Goal: Information Seeking & Learning: Learn about a topic

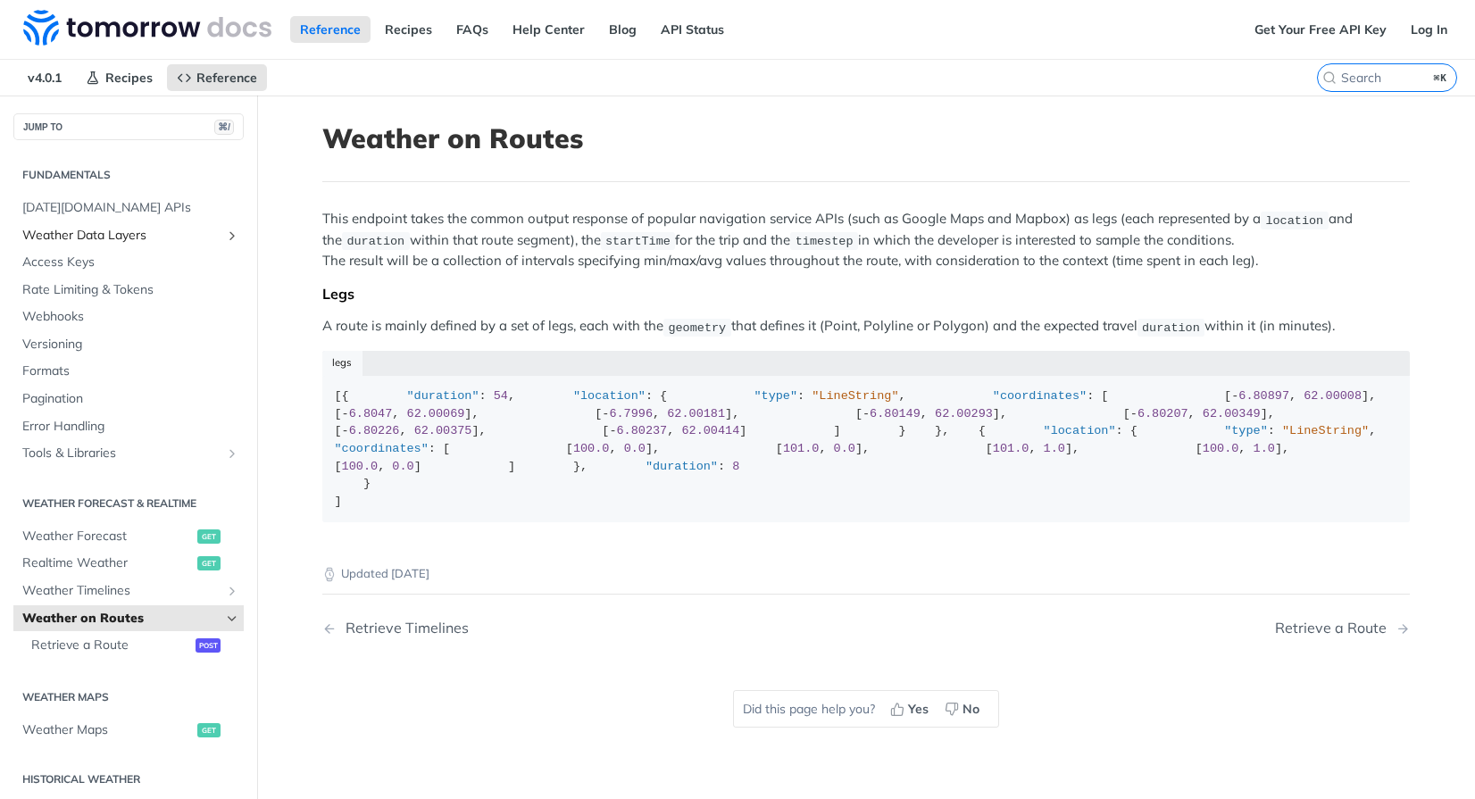
click at [84, 233] on span "Weather Data Layers" at bounding box center [121, 236] width 198 height 18
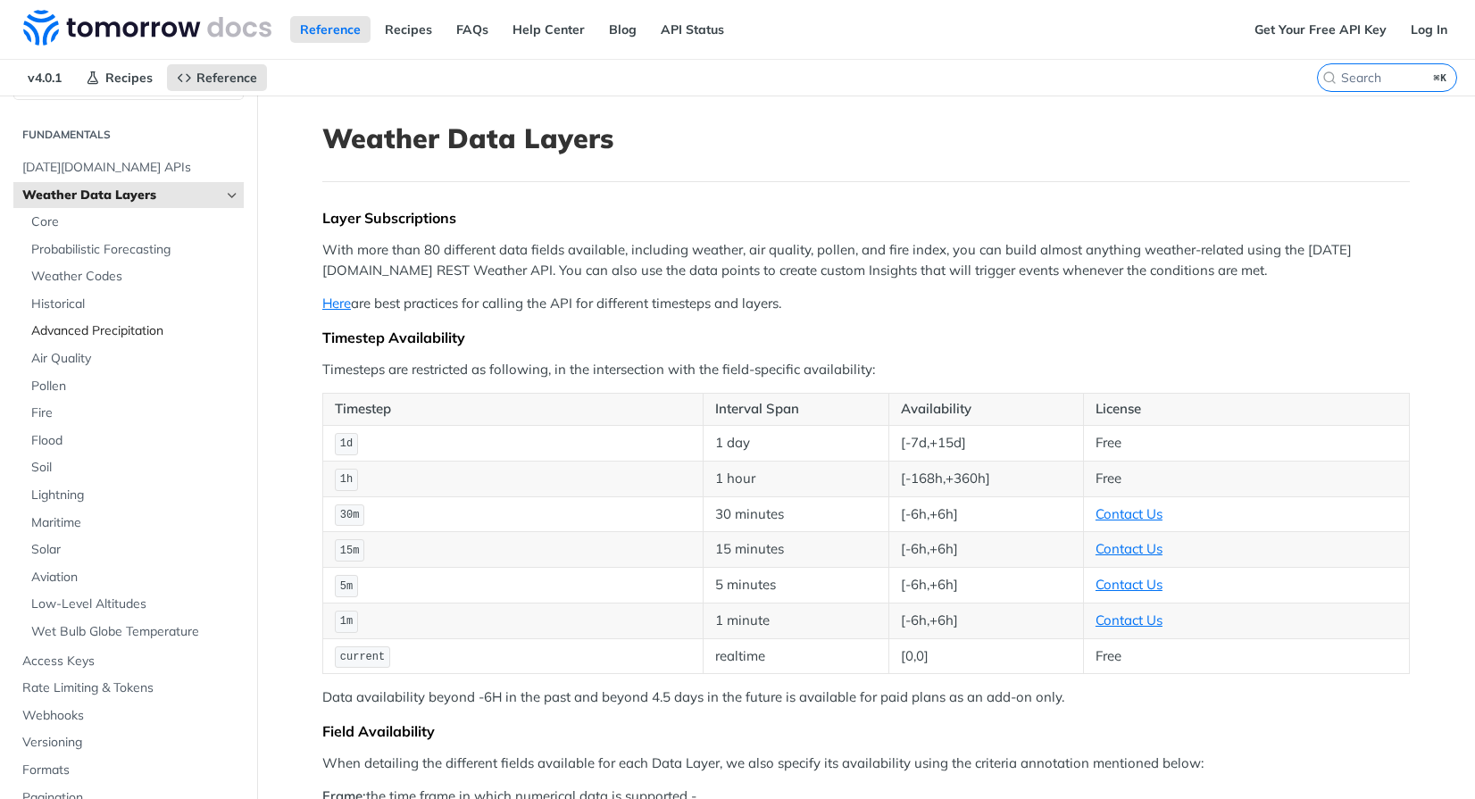
scroll to position [69, 0]
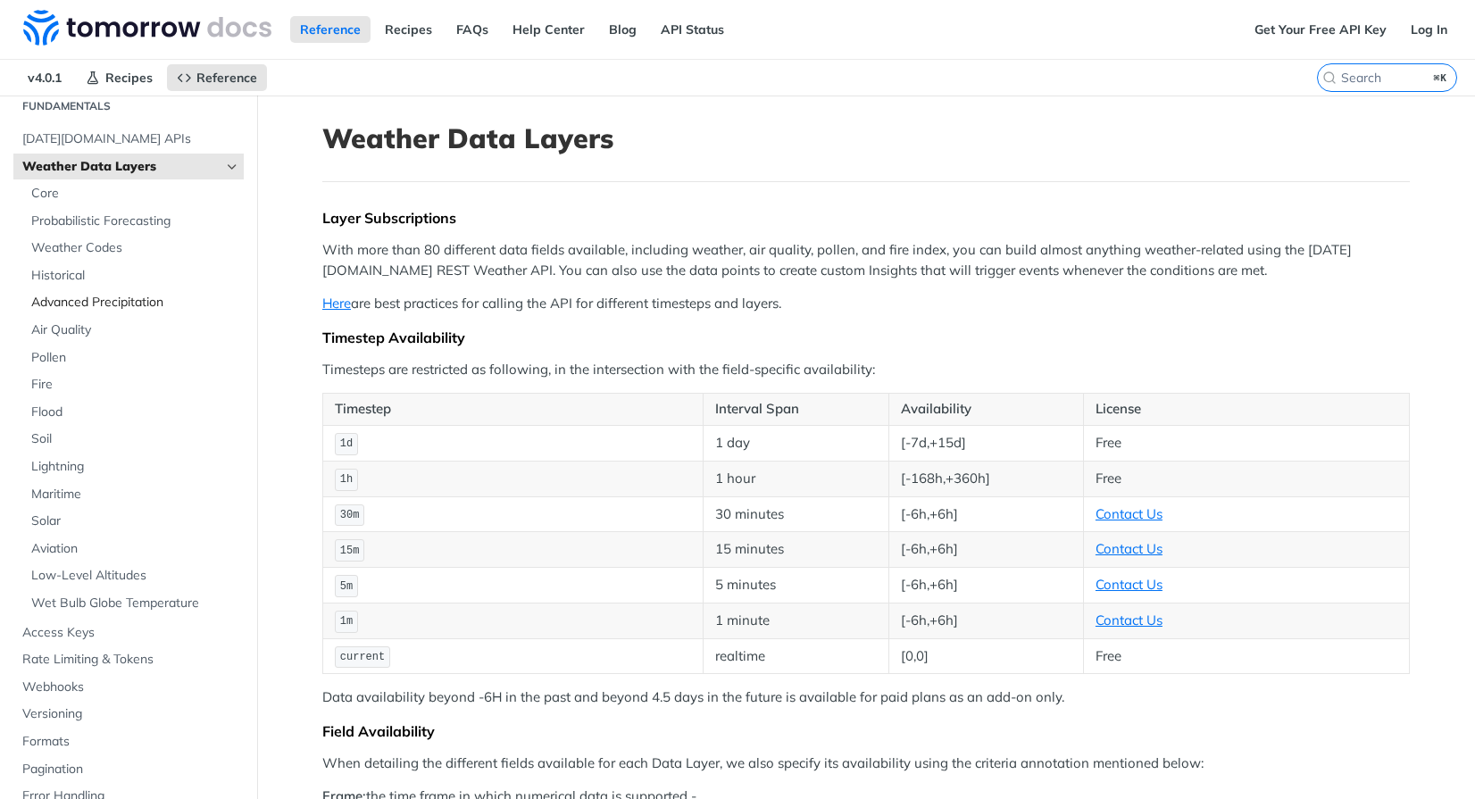
click at [108, 306] on span "Advanced Precipitation" at bounding box center [135, 303] width 208 height 18
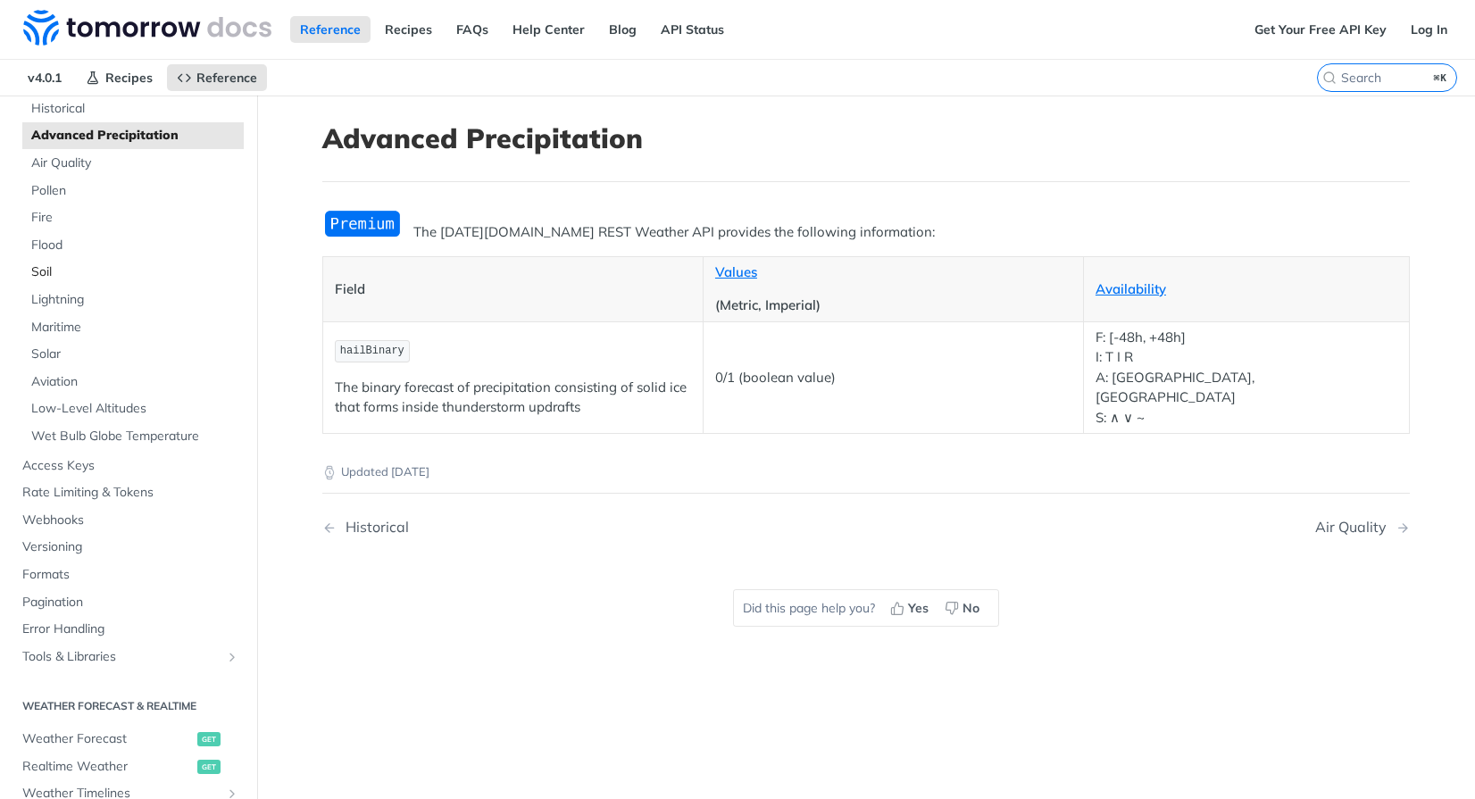
scroll to position [380, 0]
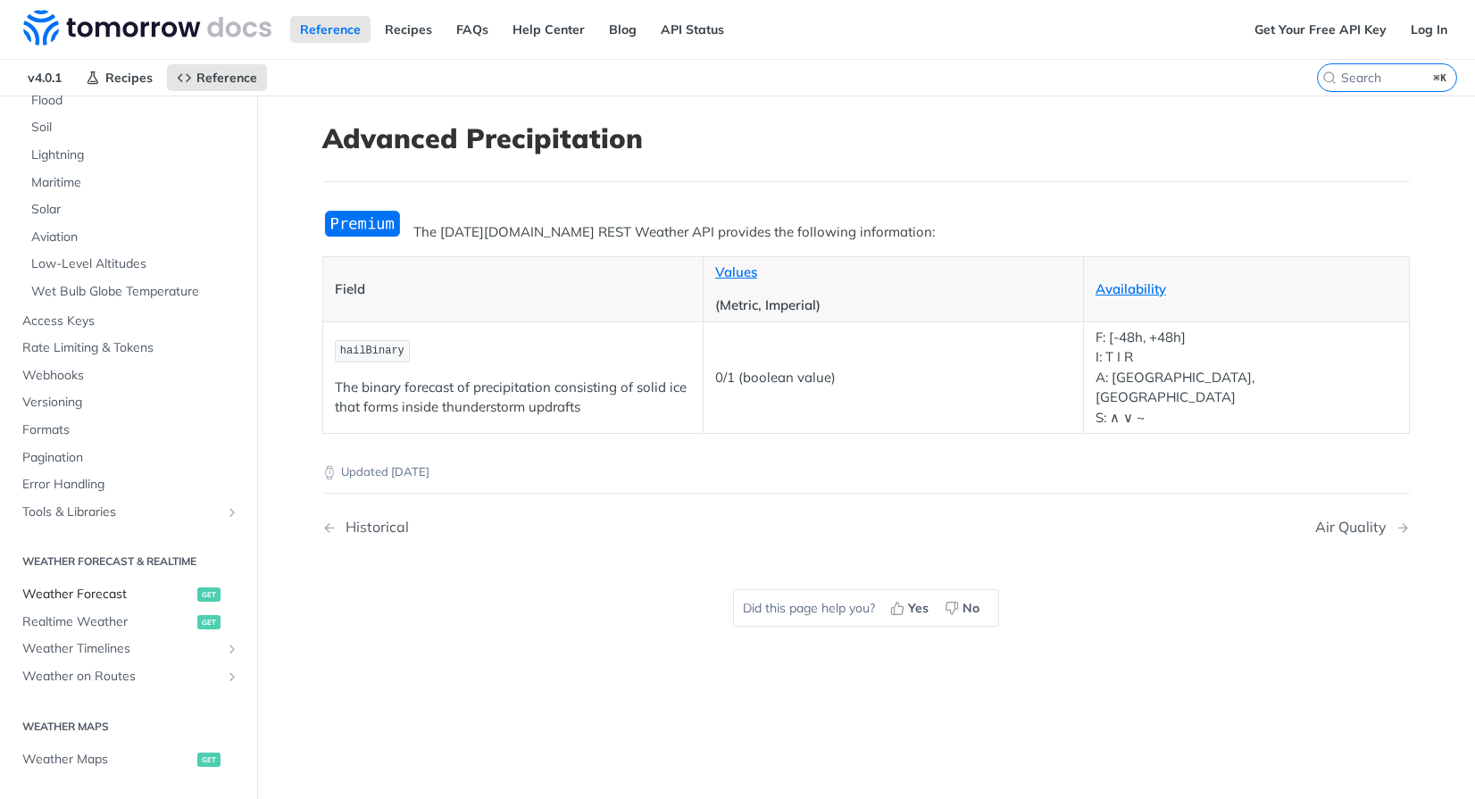
click at [108, 593] on span "Weather Forecast" at bounding box center [107, 595] width 171 height 18
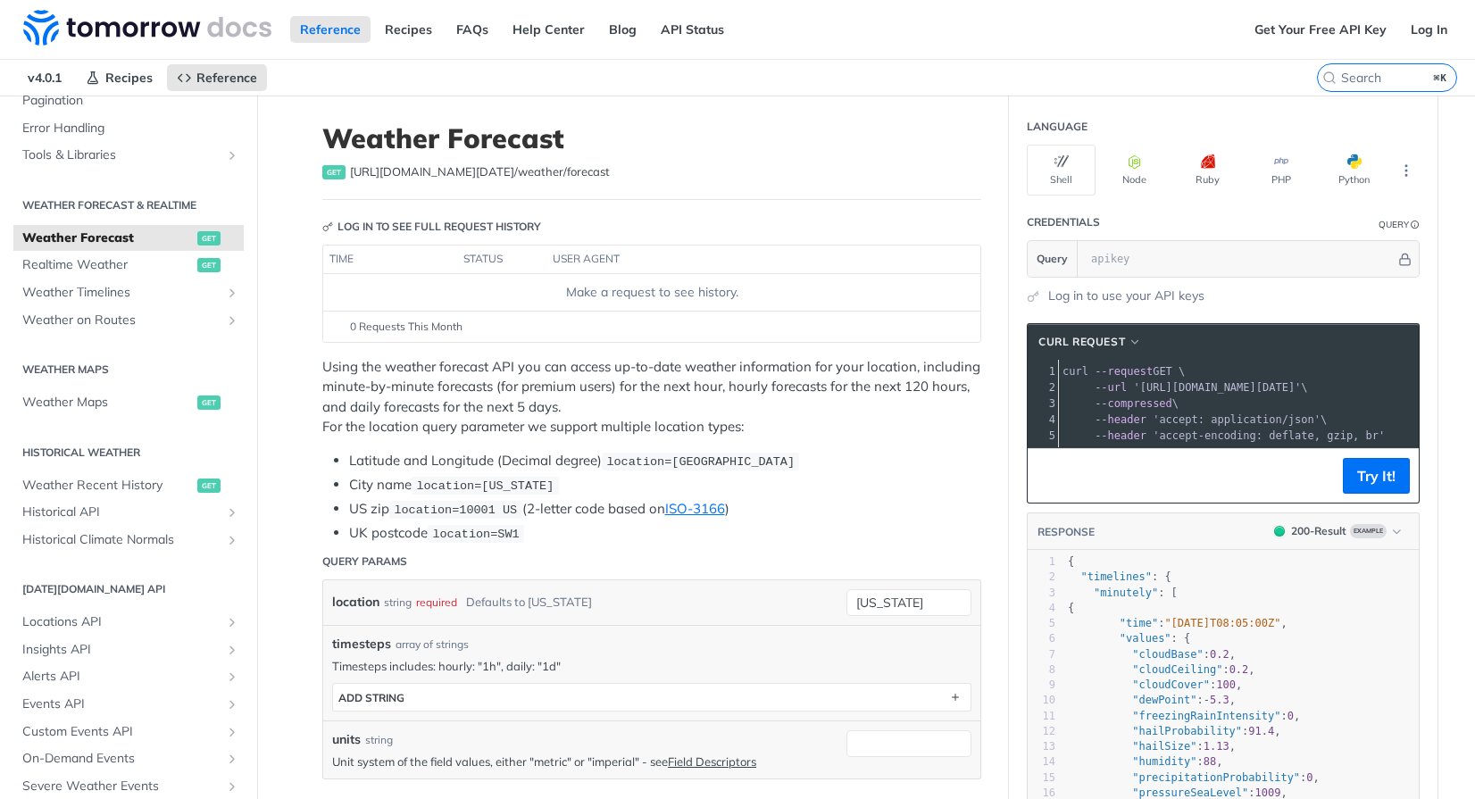
scroll to position [388, 0]
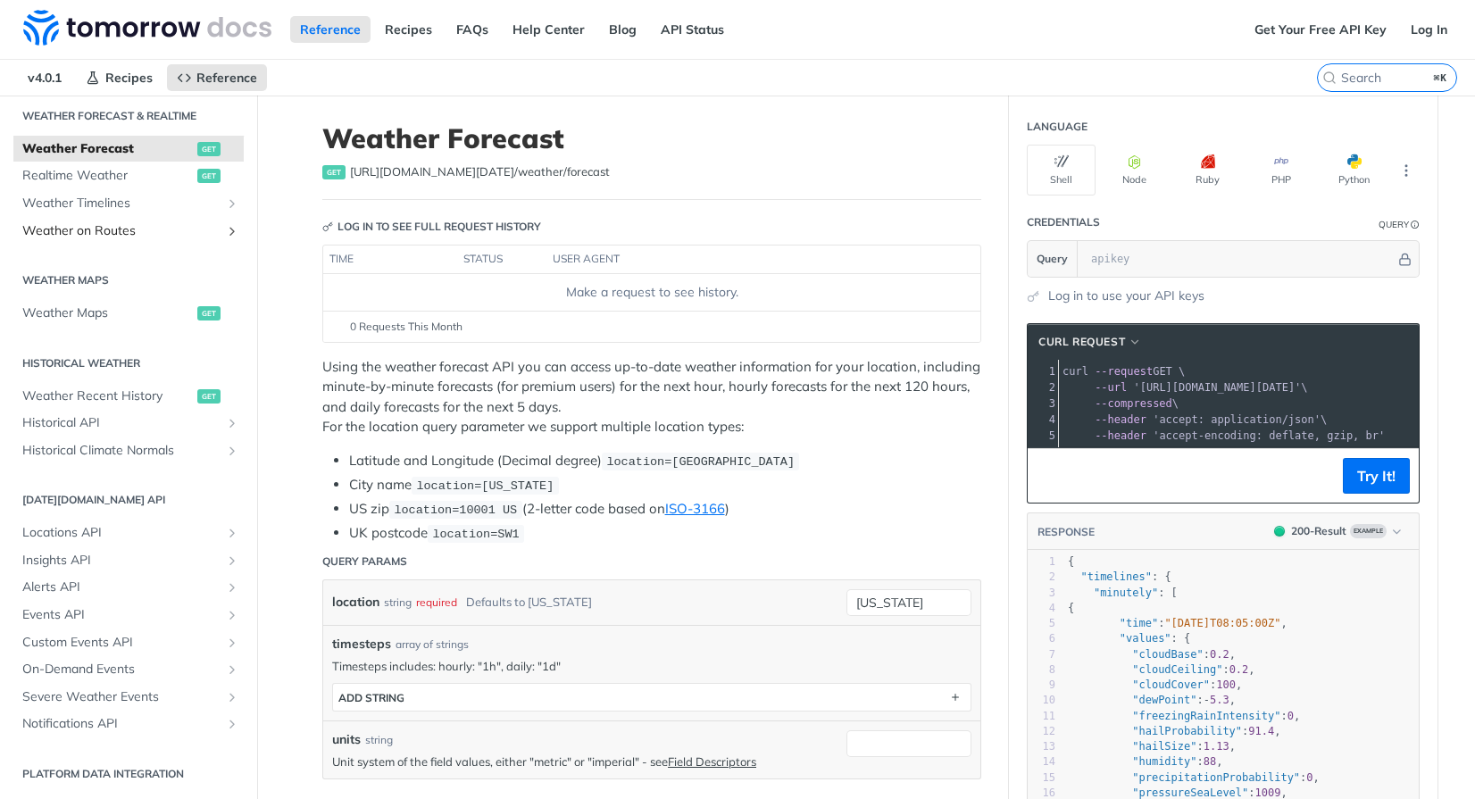
click at [104, 224] on span "Weather on Routes" at bounding box center [121, 231] width 198 height 18
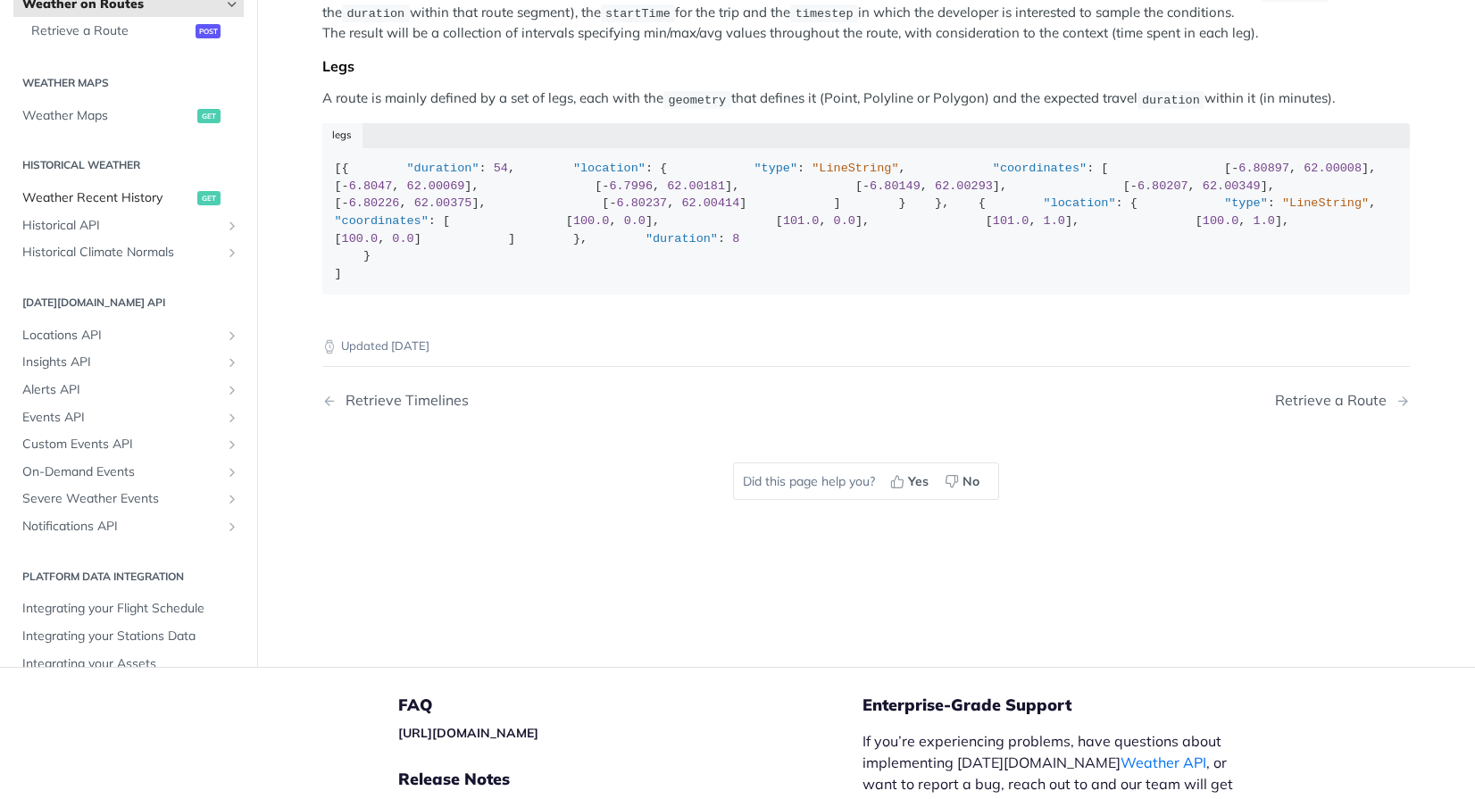
scroll to position [274, 0]
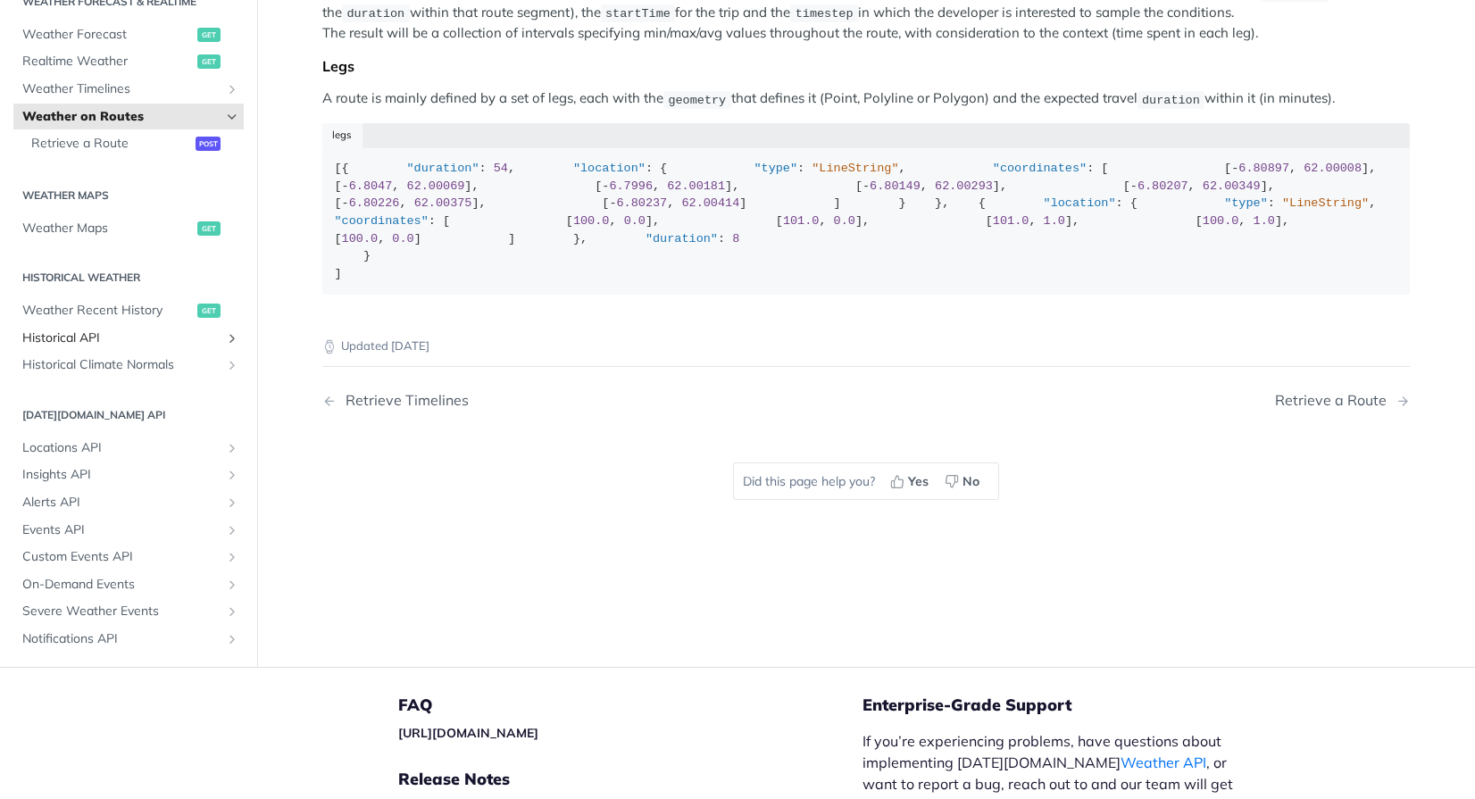
click at [140, 347] on span "Historical API" at bounding box center [121, 338] width 198 height 18
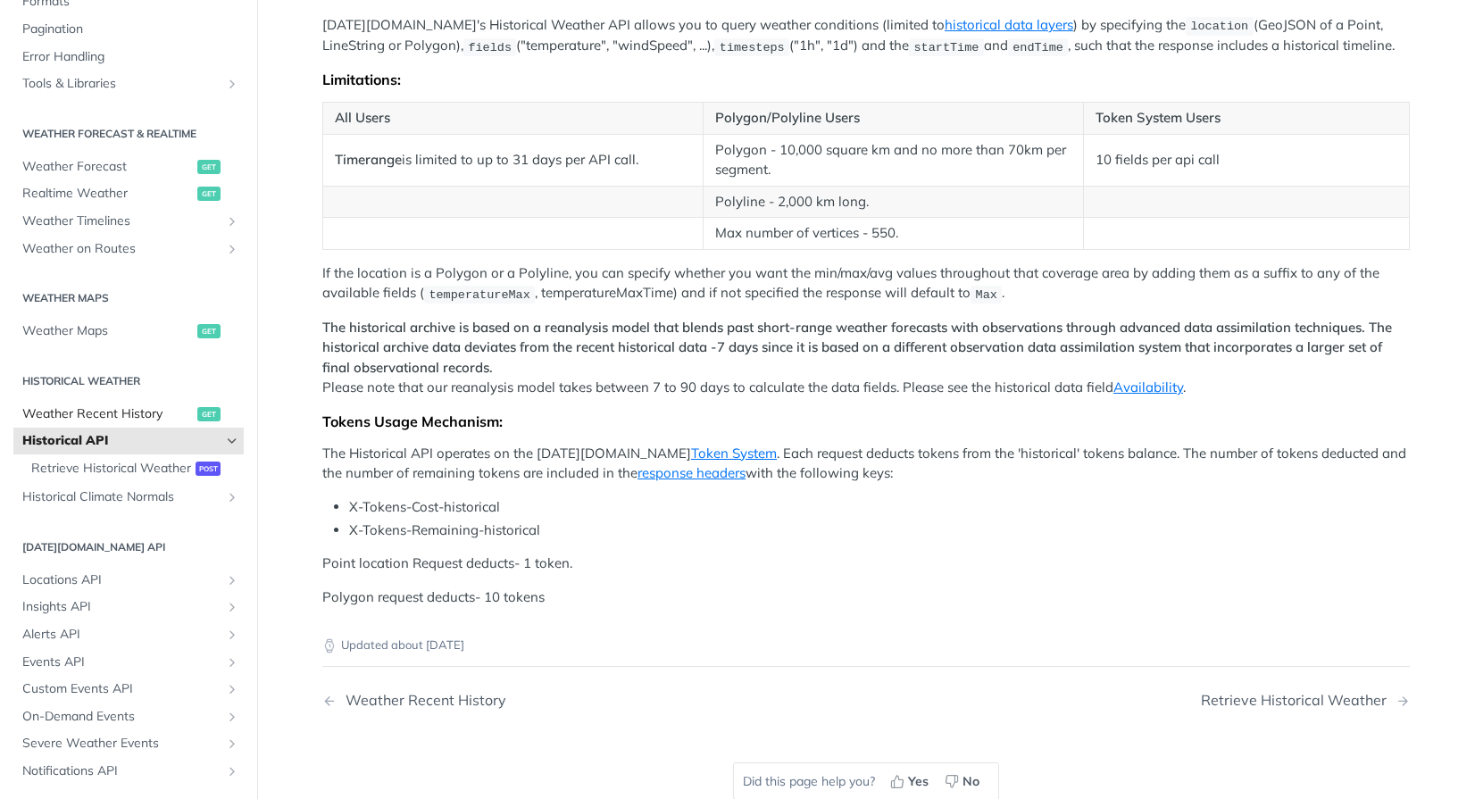
click at [126, 417] on span "Weather Recent History" at bounding box center [107, 414] width 171 height 18
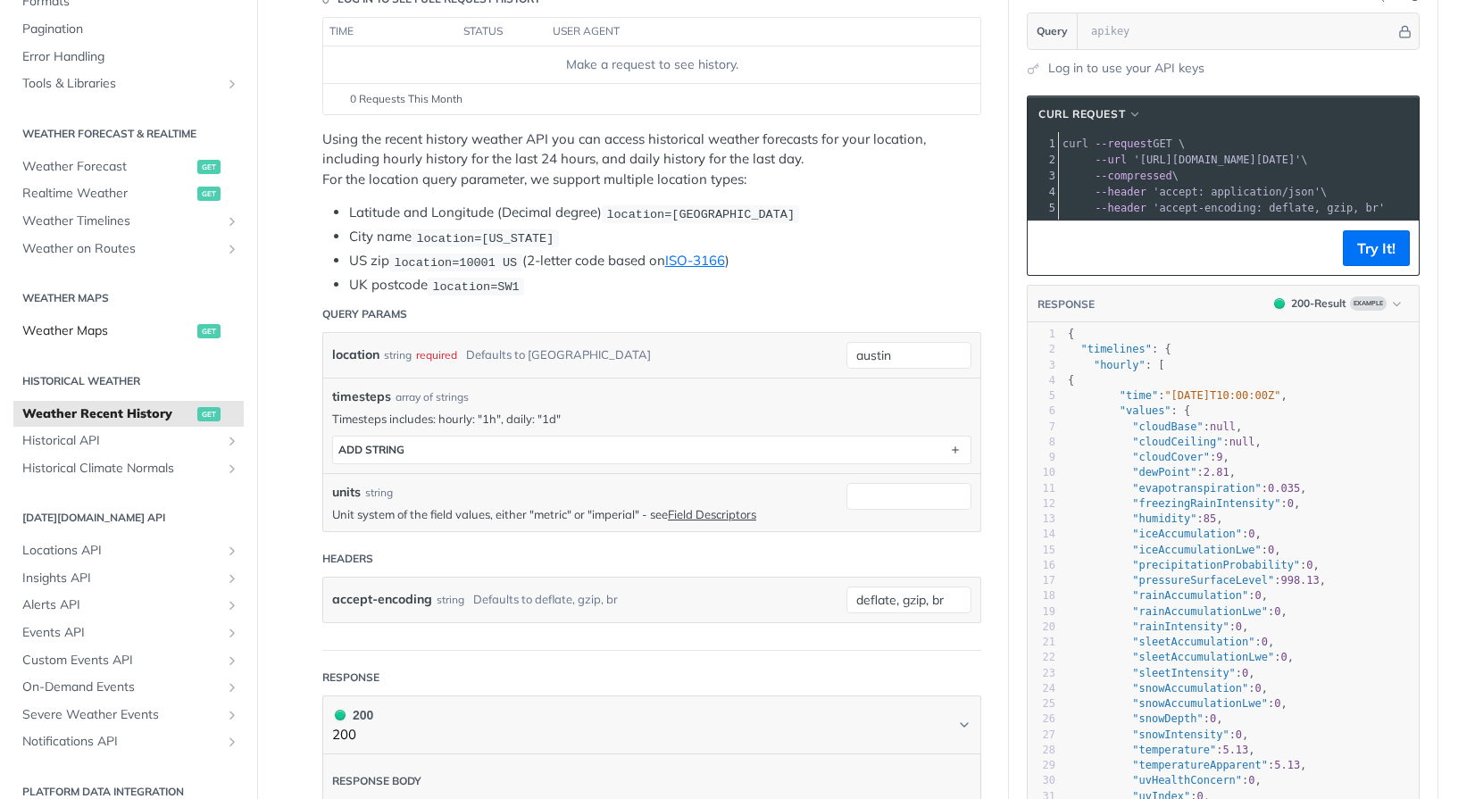
click at [79, 333] on span "Weather Maps" at bounding box center [107, 331] width 171 height 18
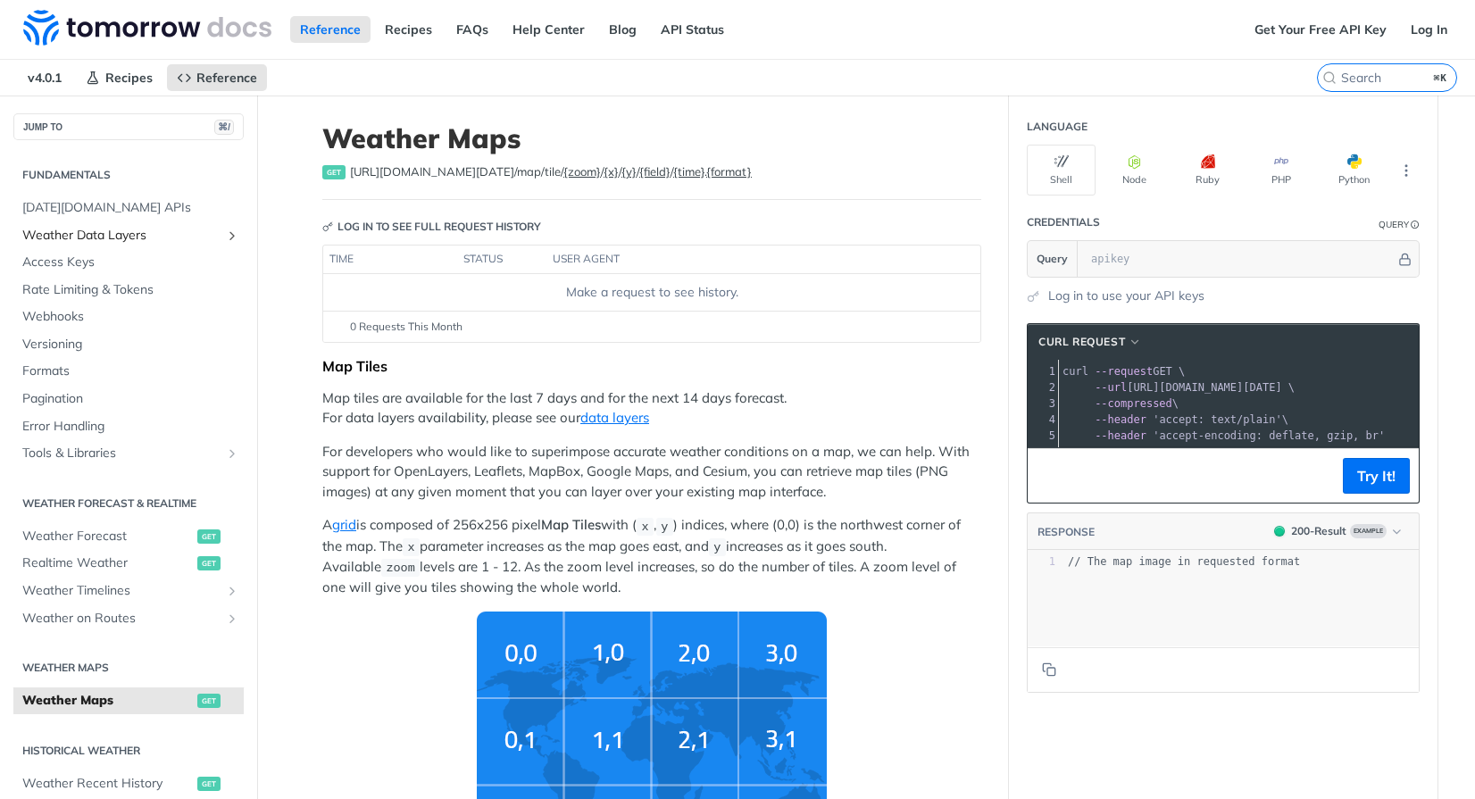
click at [86, 239] on span "Weather Data Layers" at bounding box center [121, 236] width 198 height 18
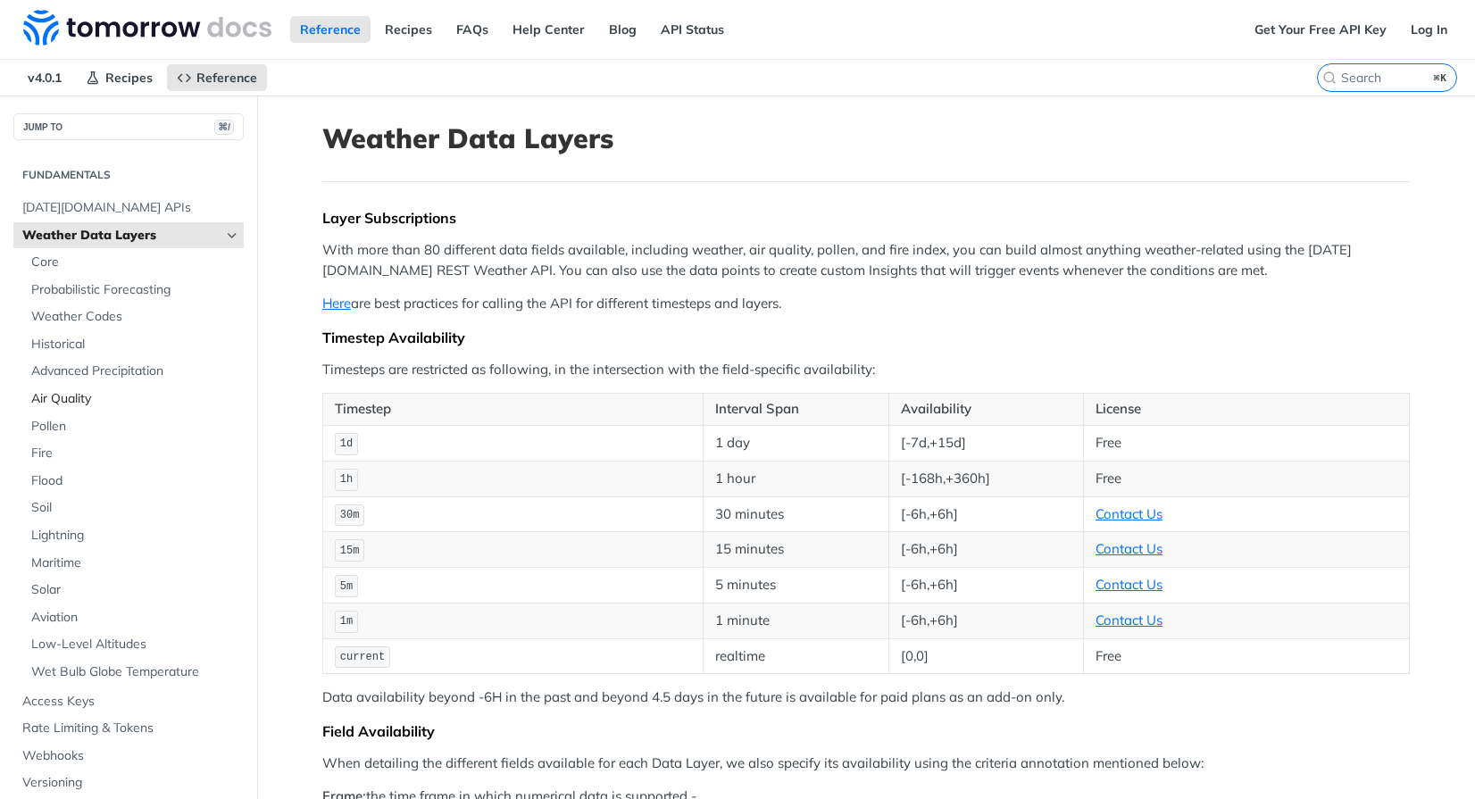
click at [82, 402] on span "Air Quality" at bounding box center [135, 399] width 208 height 18
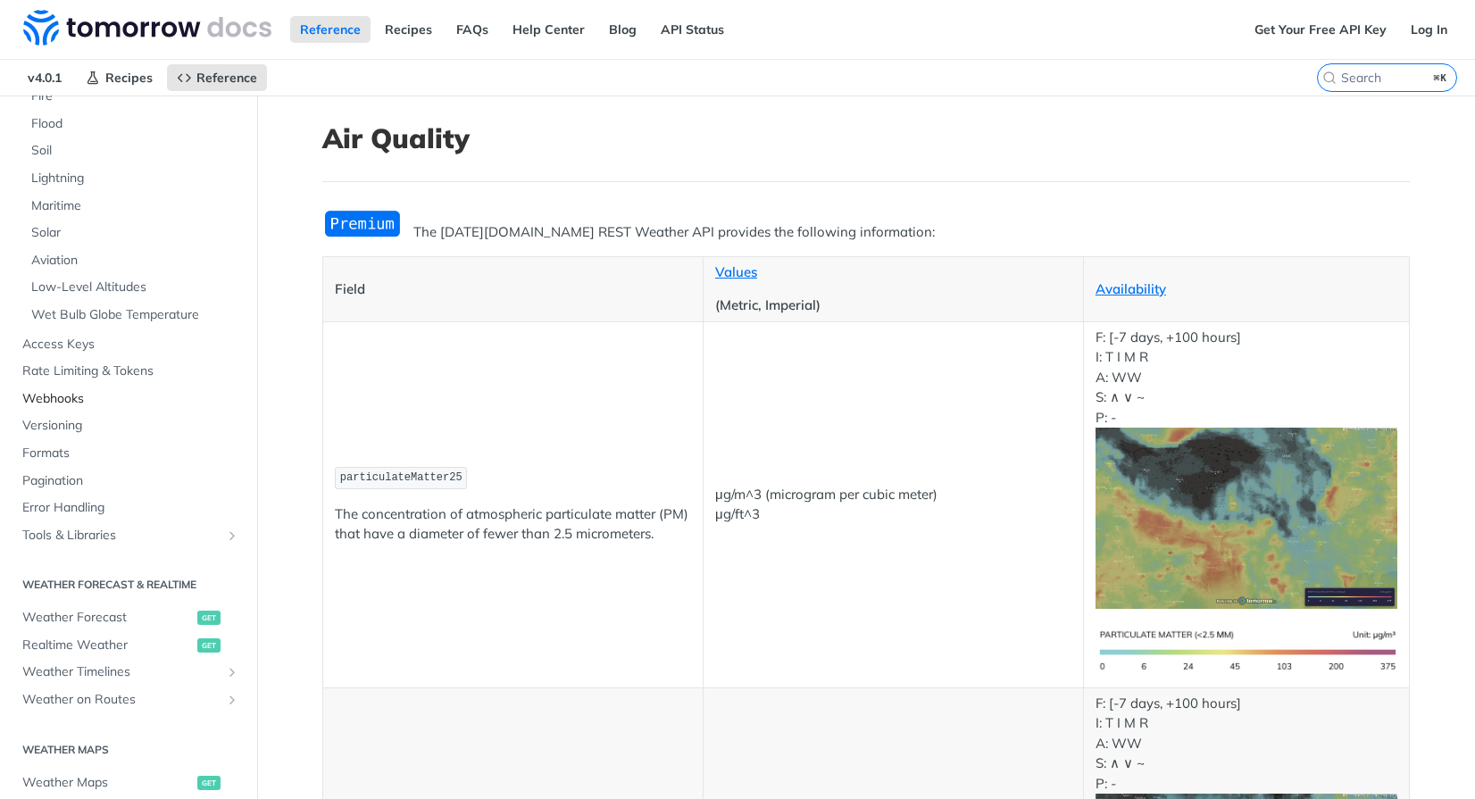
scroll to position [478, 0]
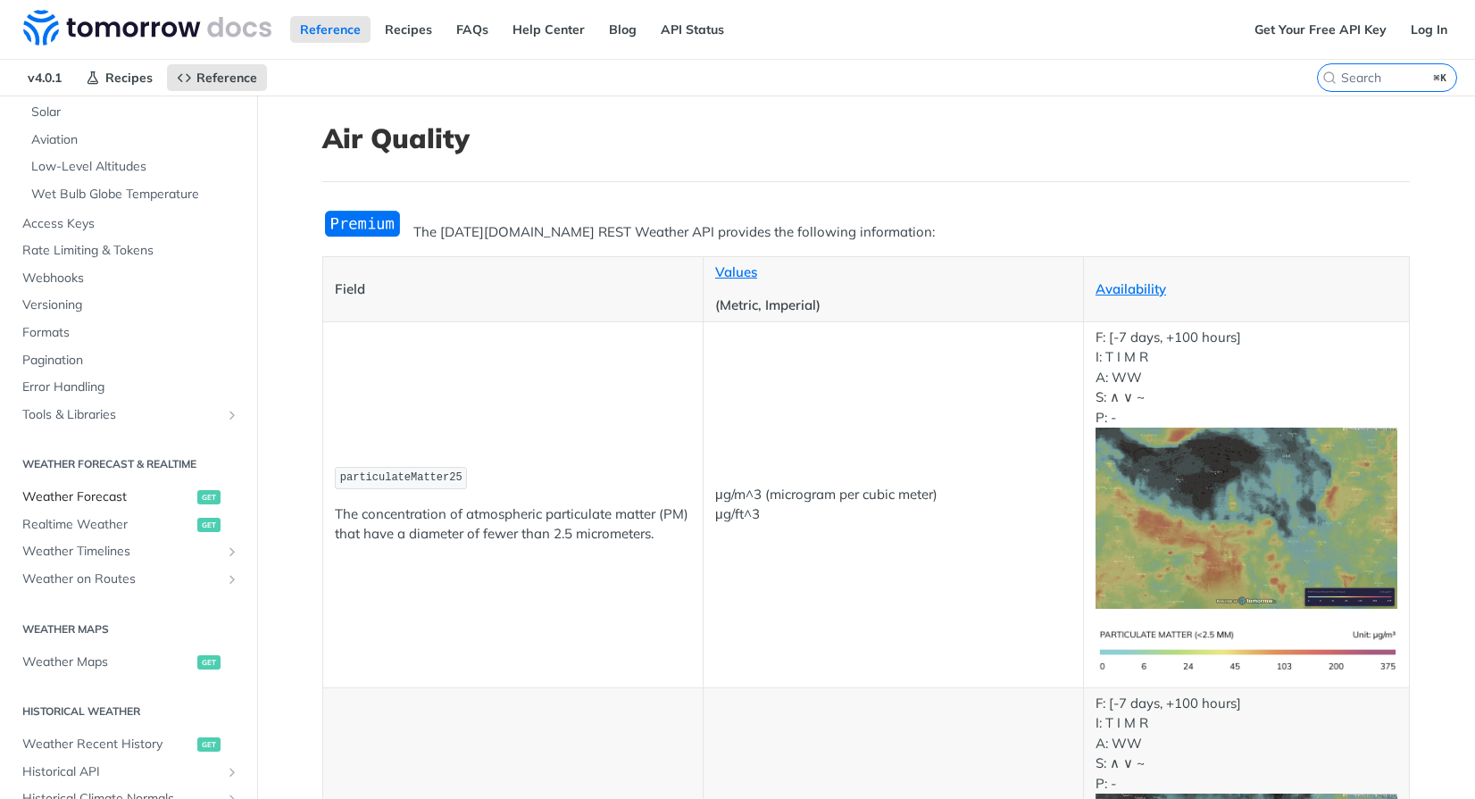
click at [94, 494] on span "Weather Forecast" at bounding box center [107, 497] width 171 height 18
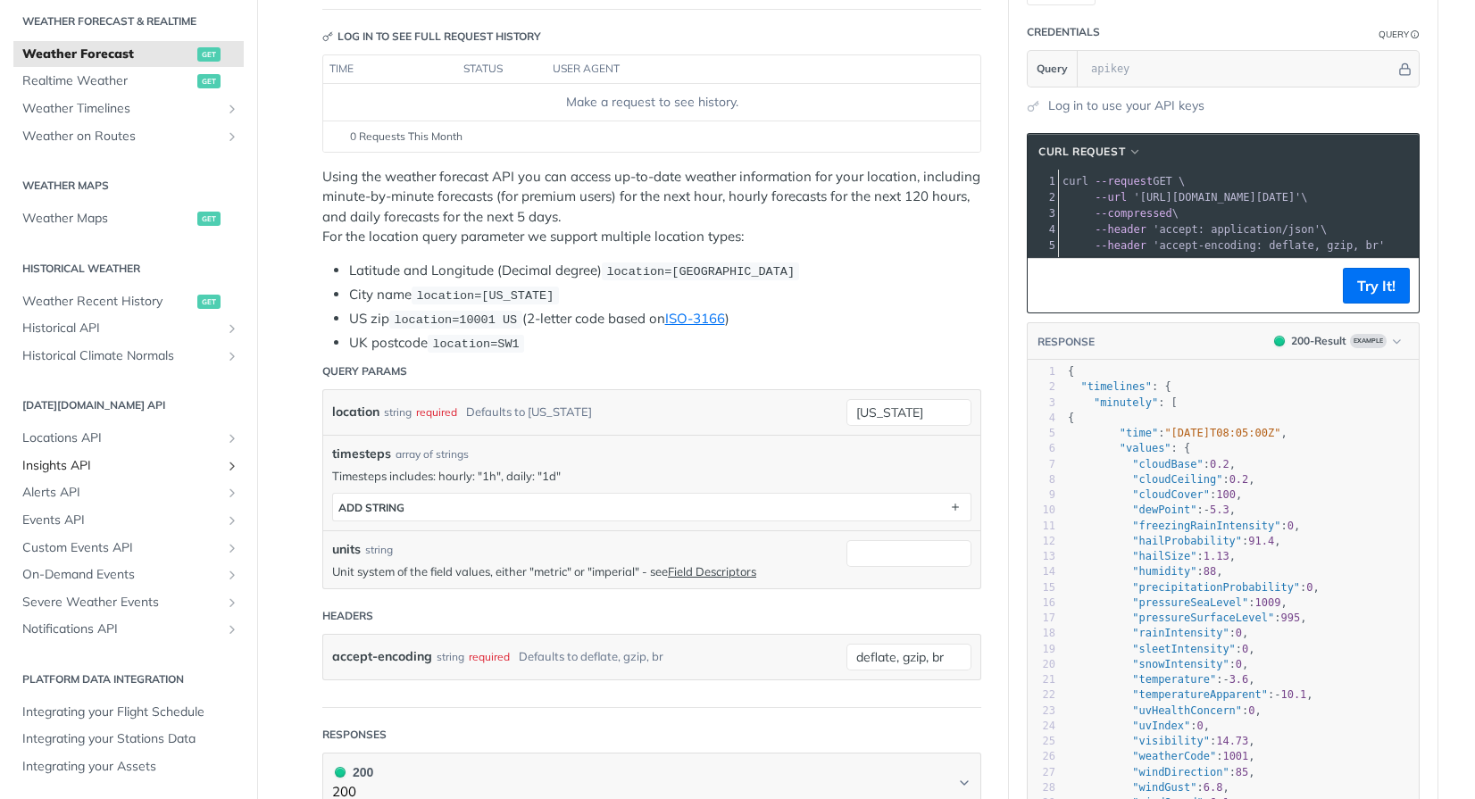
scroll to position [388, 0]
click at [70, 430] on span "Locations API" at bounding box center [121, 438] width 198 height 18
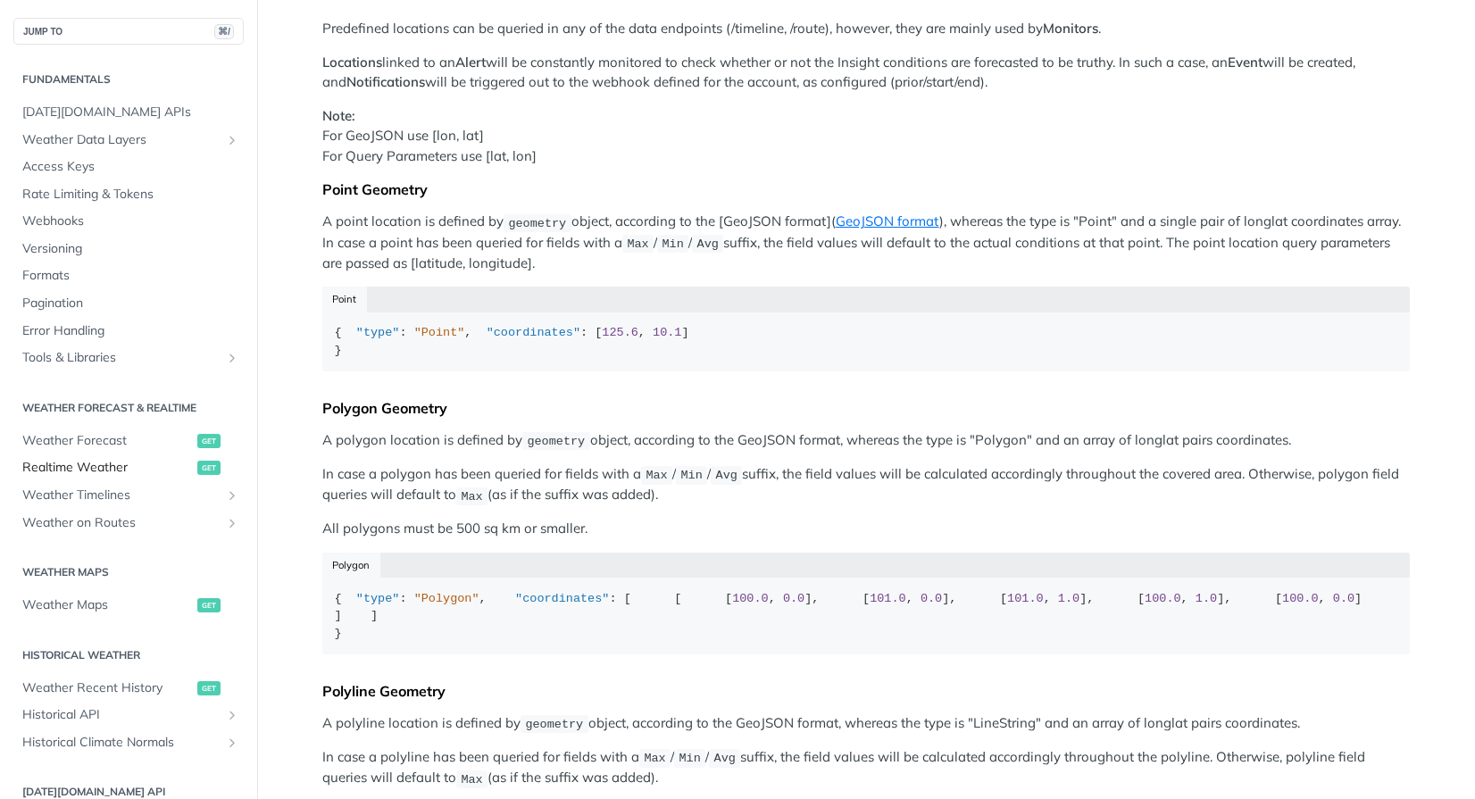
click at [92, 465] on span "Realtime Weather" at bounding box center [107, 468] width 171 height 18
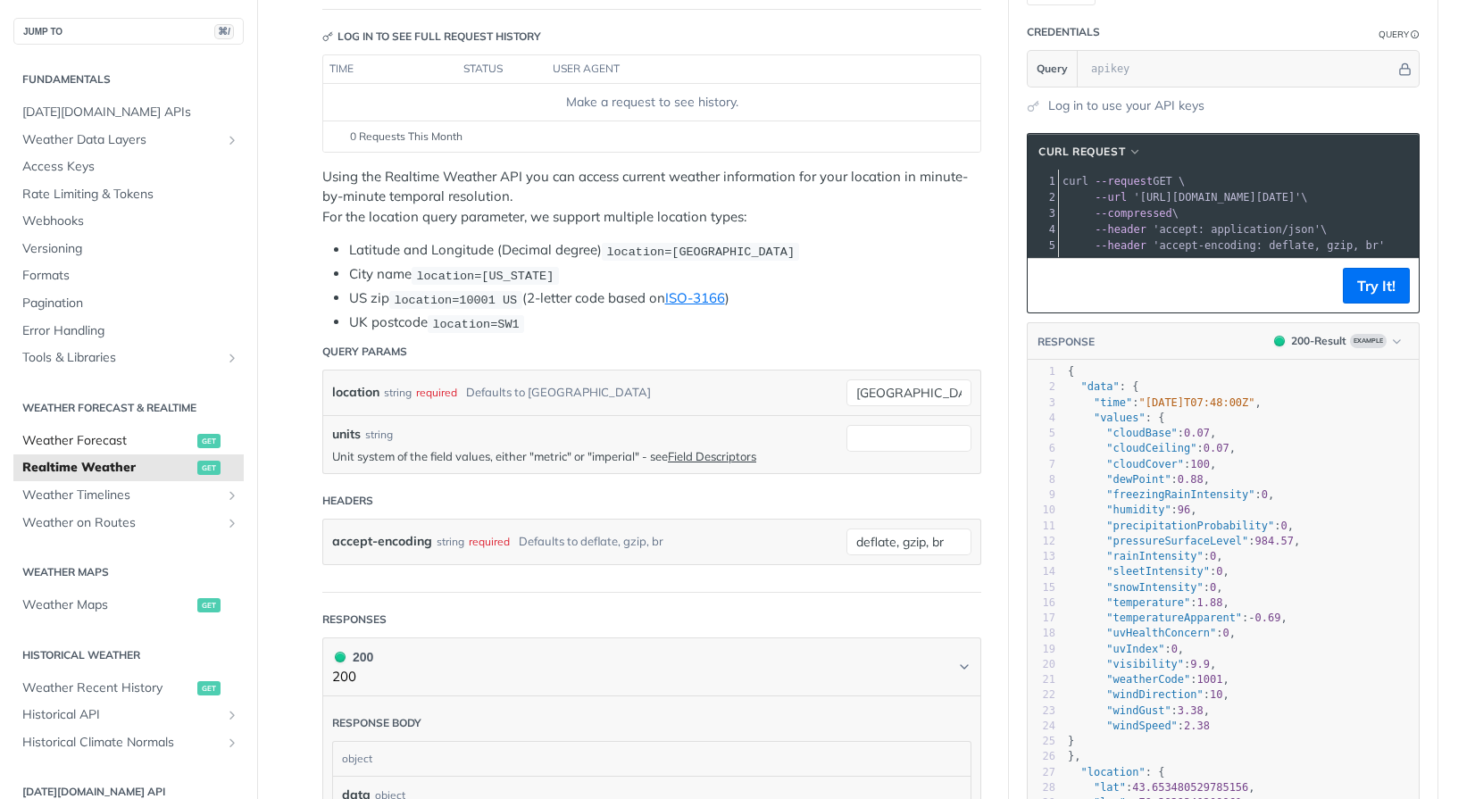
click at [84, 433] on span "Weather Forecast" at bounding box center [107, 441] width 171 height 18
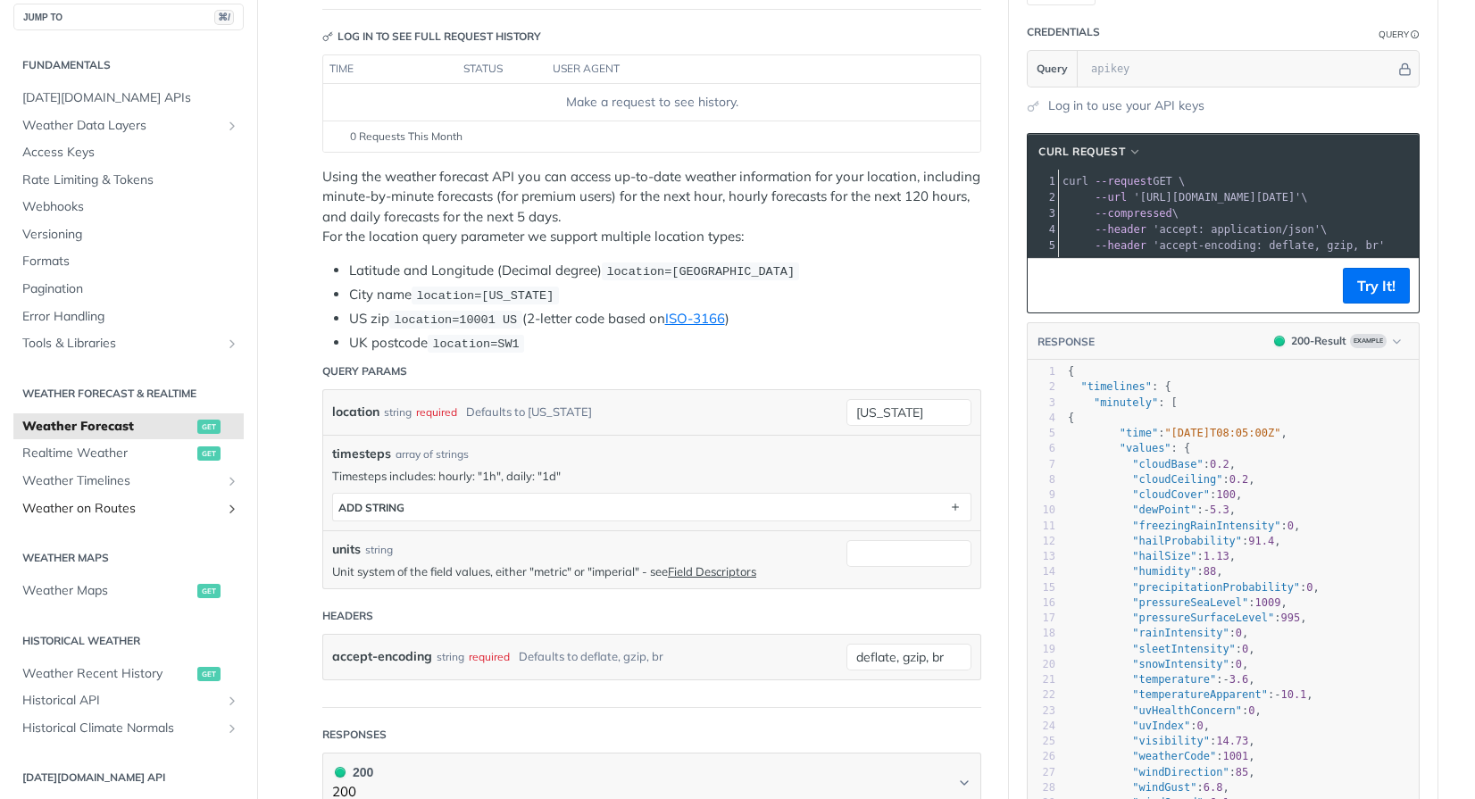
scroll to position [37, 0]
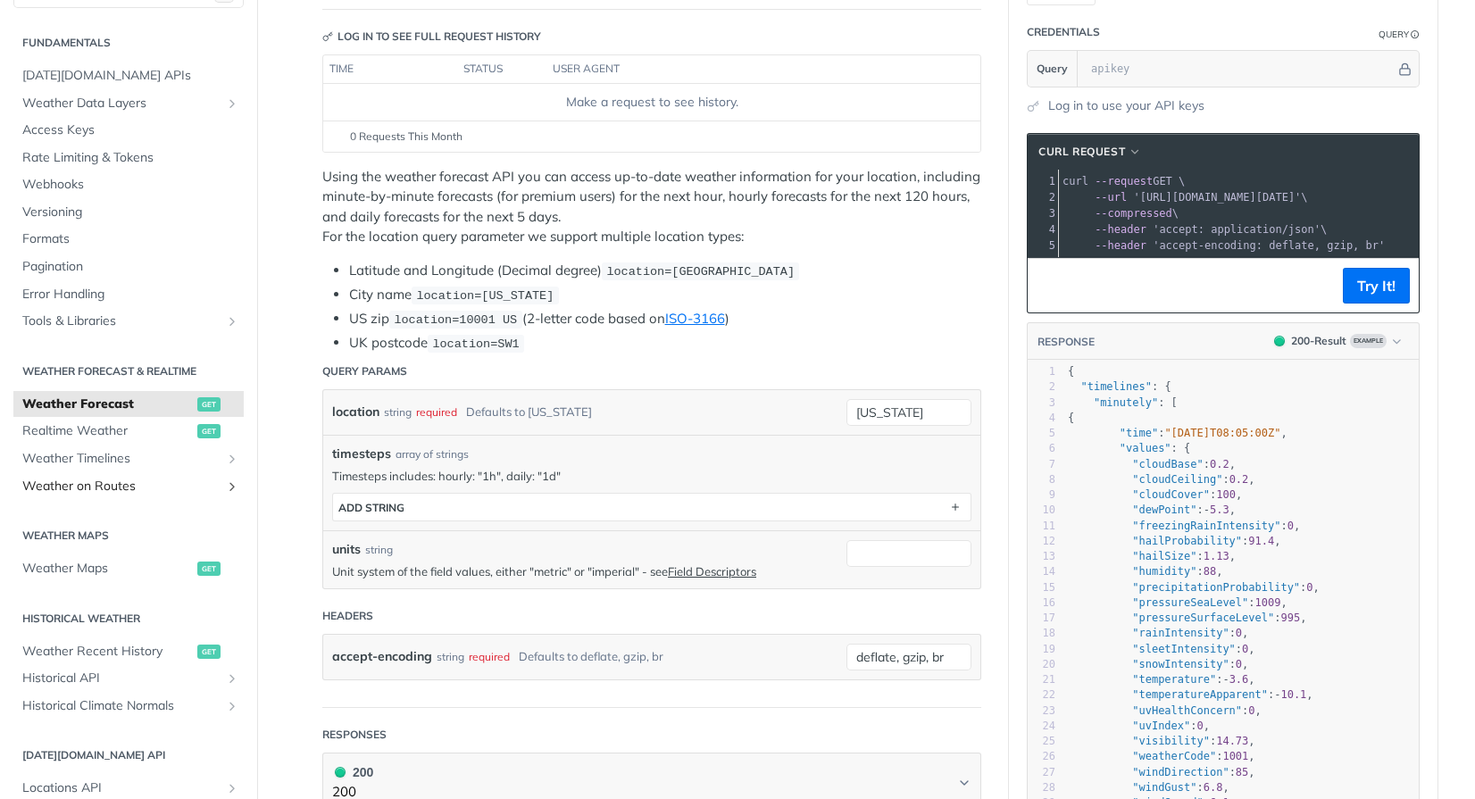
click at [111, 492] on span "Weather on Routes" at bounding box center [121, 487] width 198 height 18
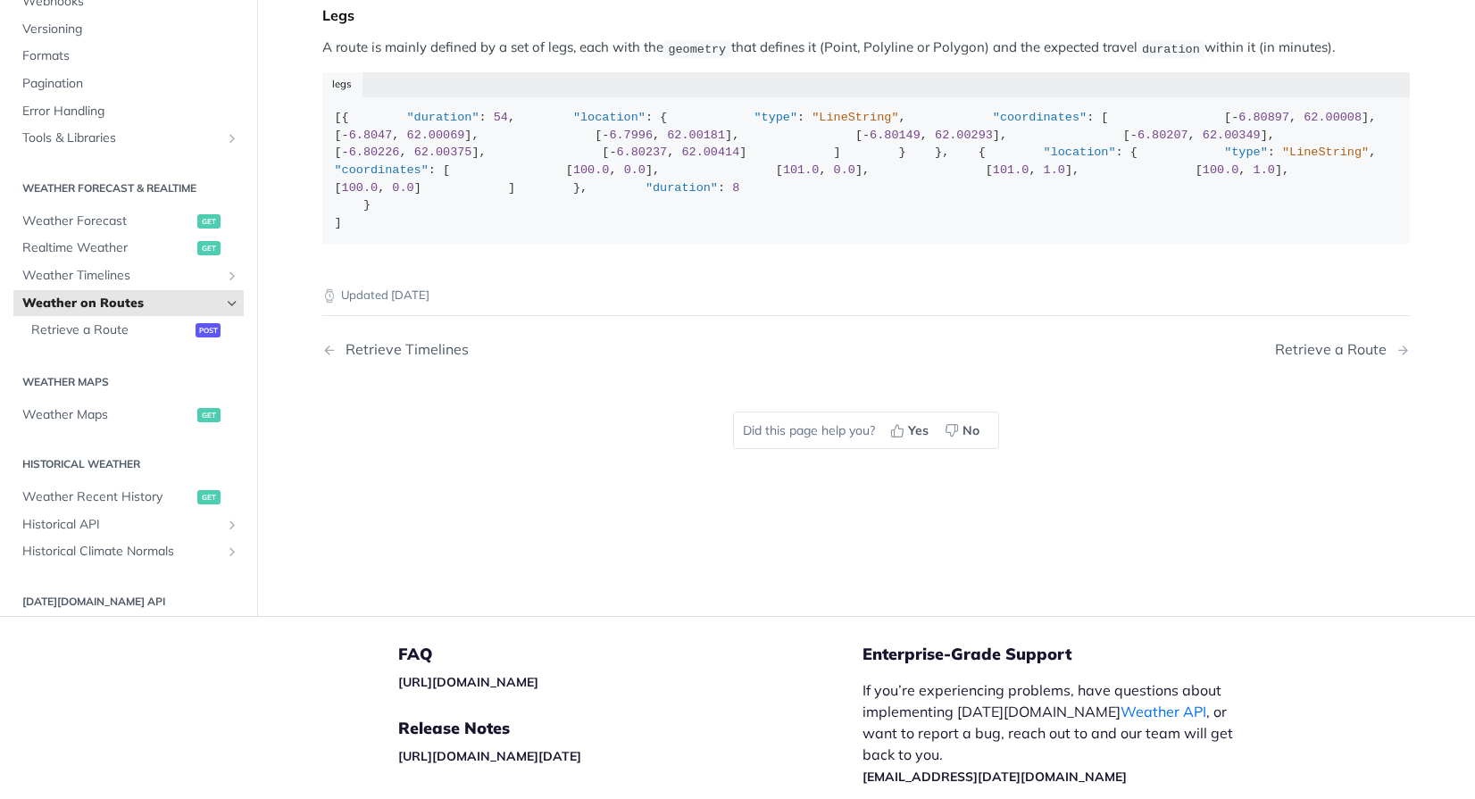
scroll to position [306, 0]
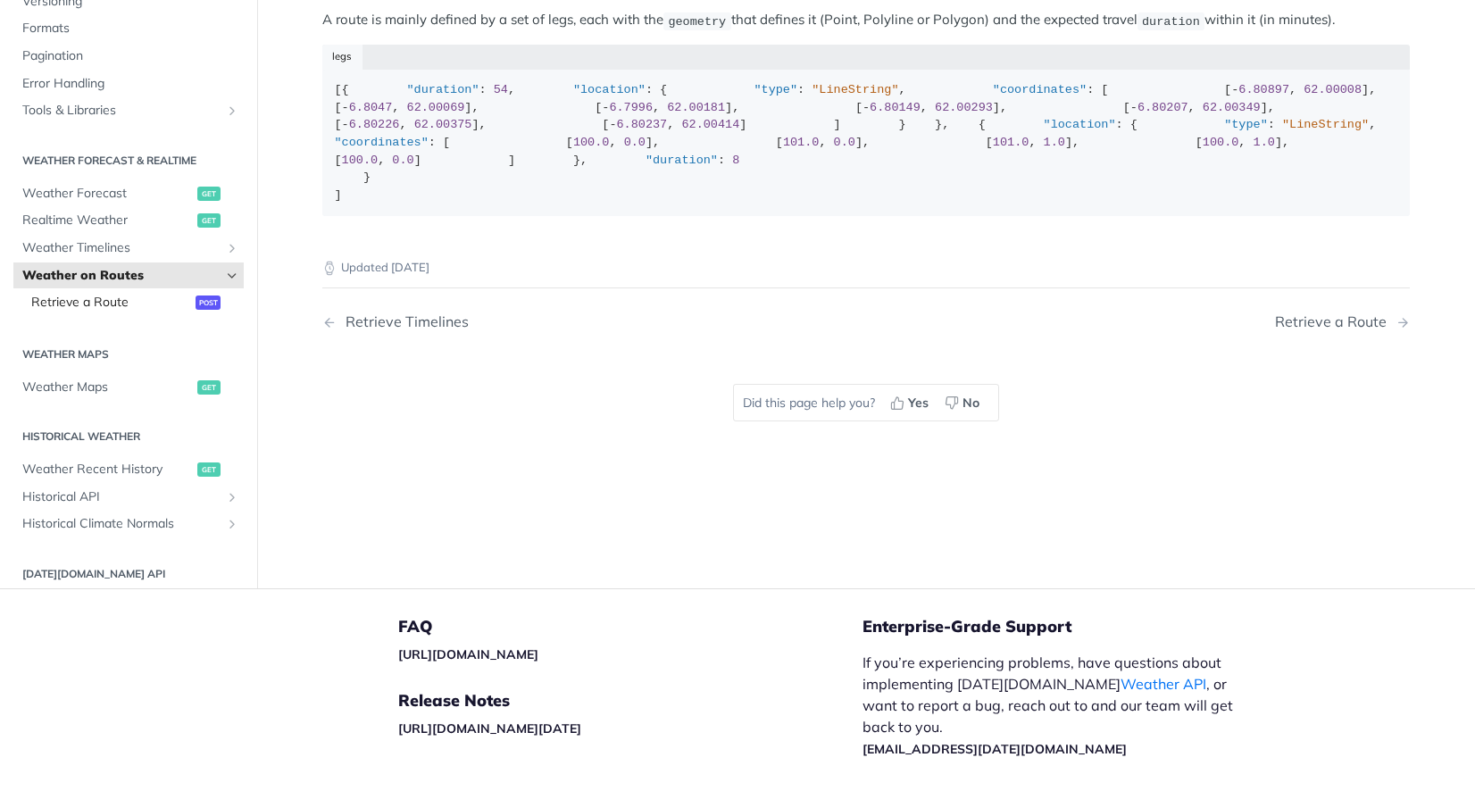
click at [80, 312] on span "Retrieve a Route" at bounding box center [111, 303] width 160 height 18
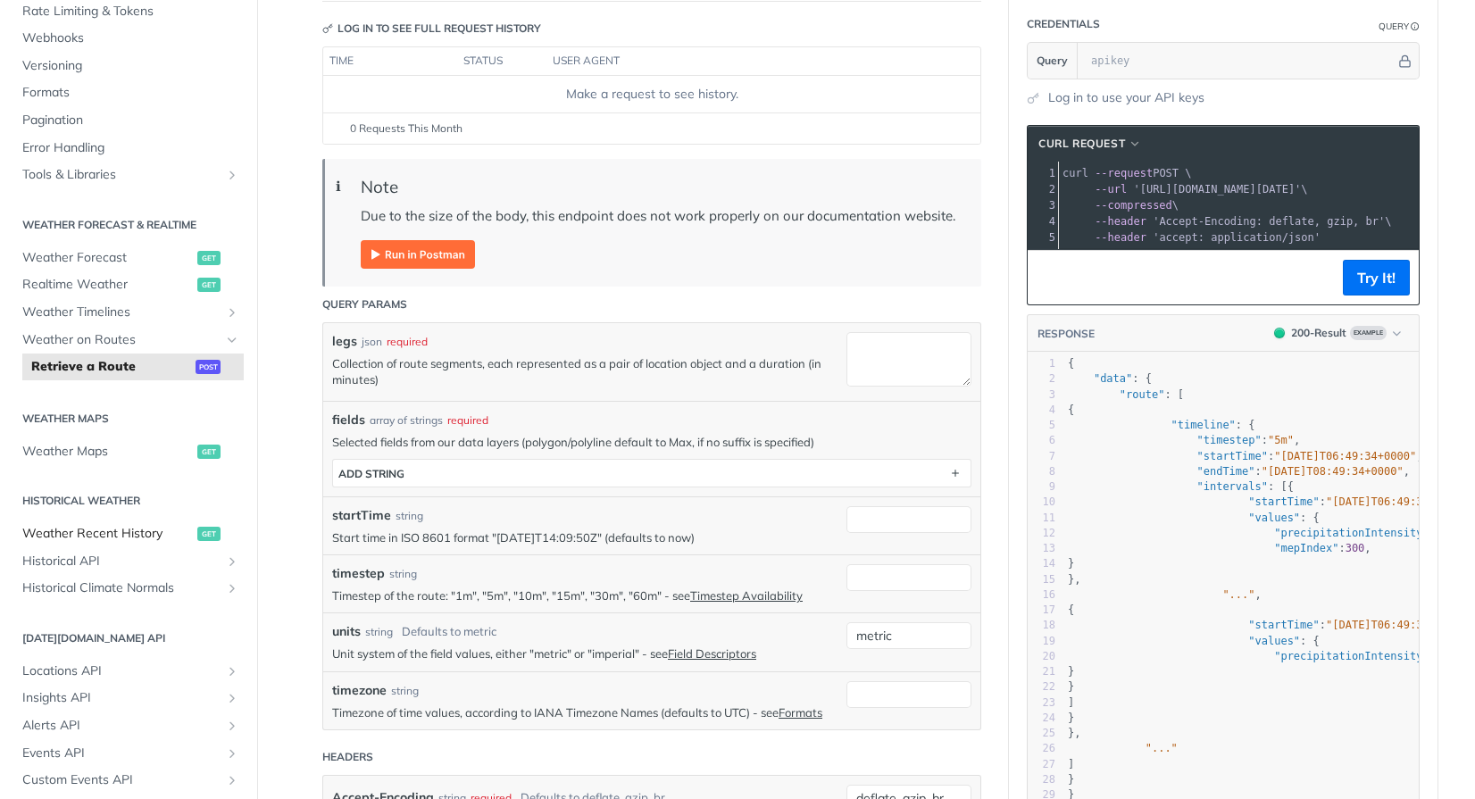
scroll to position [193, 0]
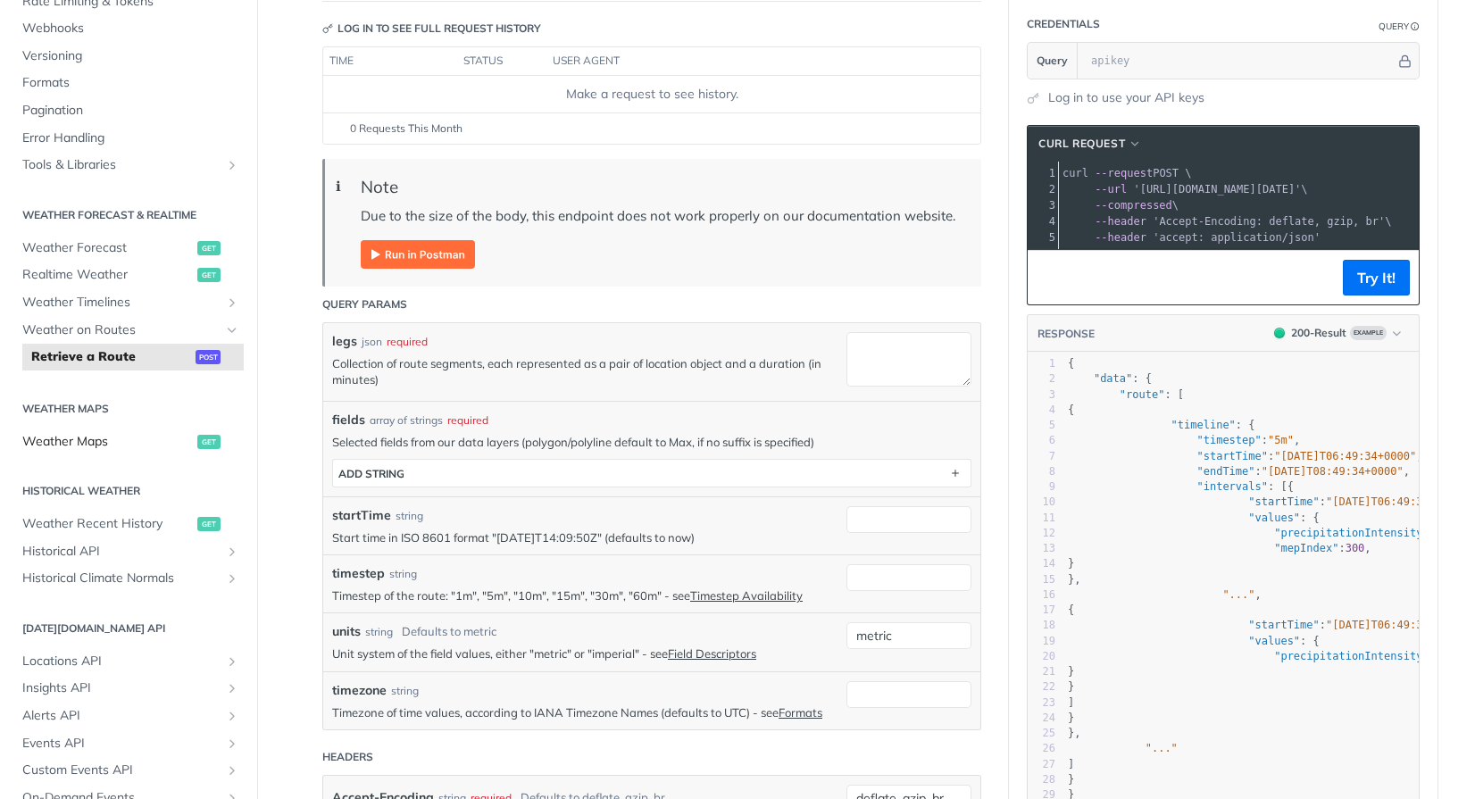
click at [98, 450] on link "Weather Maps get" at bounding box center [128, 442] width 230 height 27
